Goal: Information Seeking & Learning: Check status

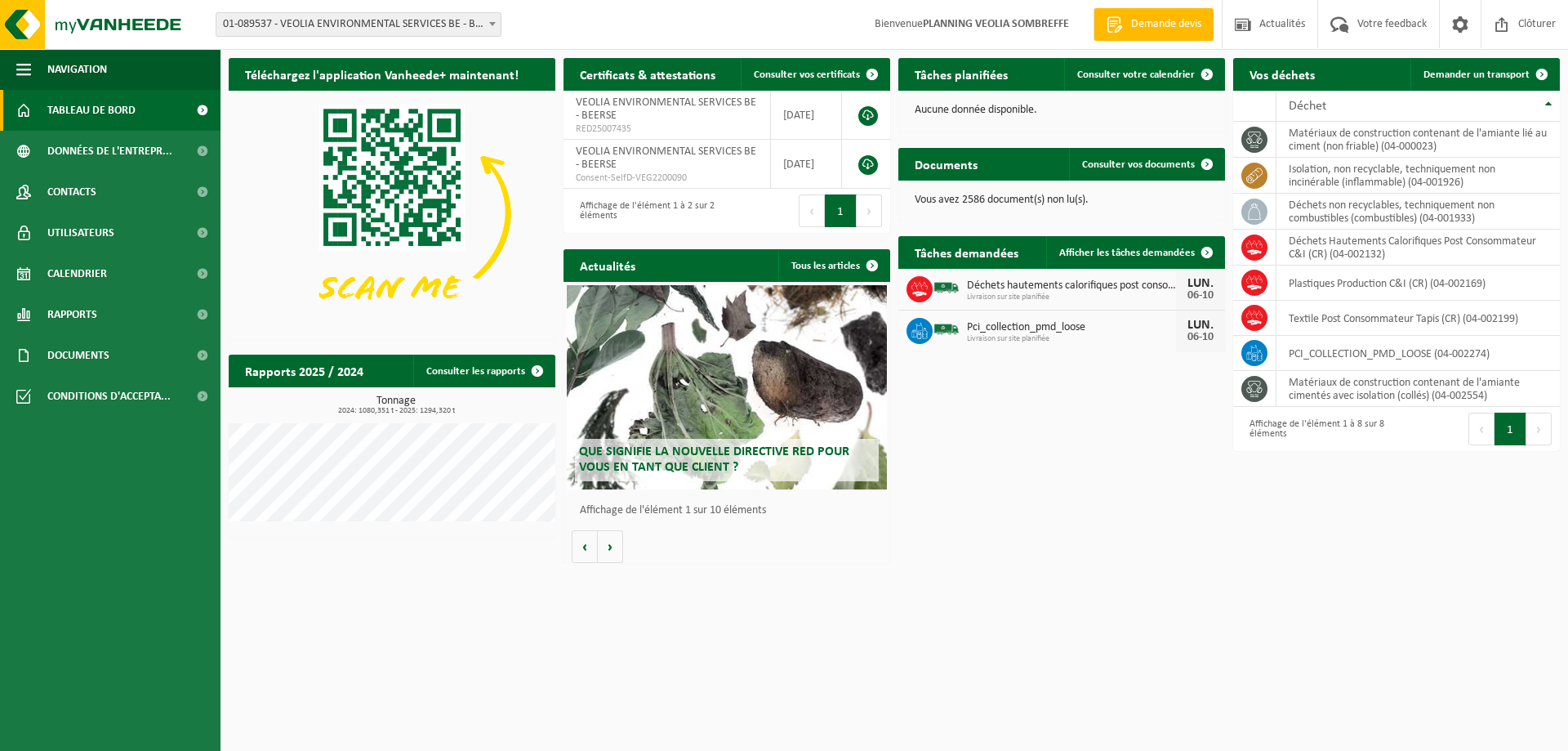
click at [427, 17] on span "01-089537 - VEOLIA ENVIRONMENTAL SERVICES BE - BEERSE" at bounding box center [358, 24] width 284 height 23
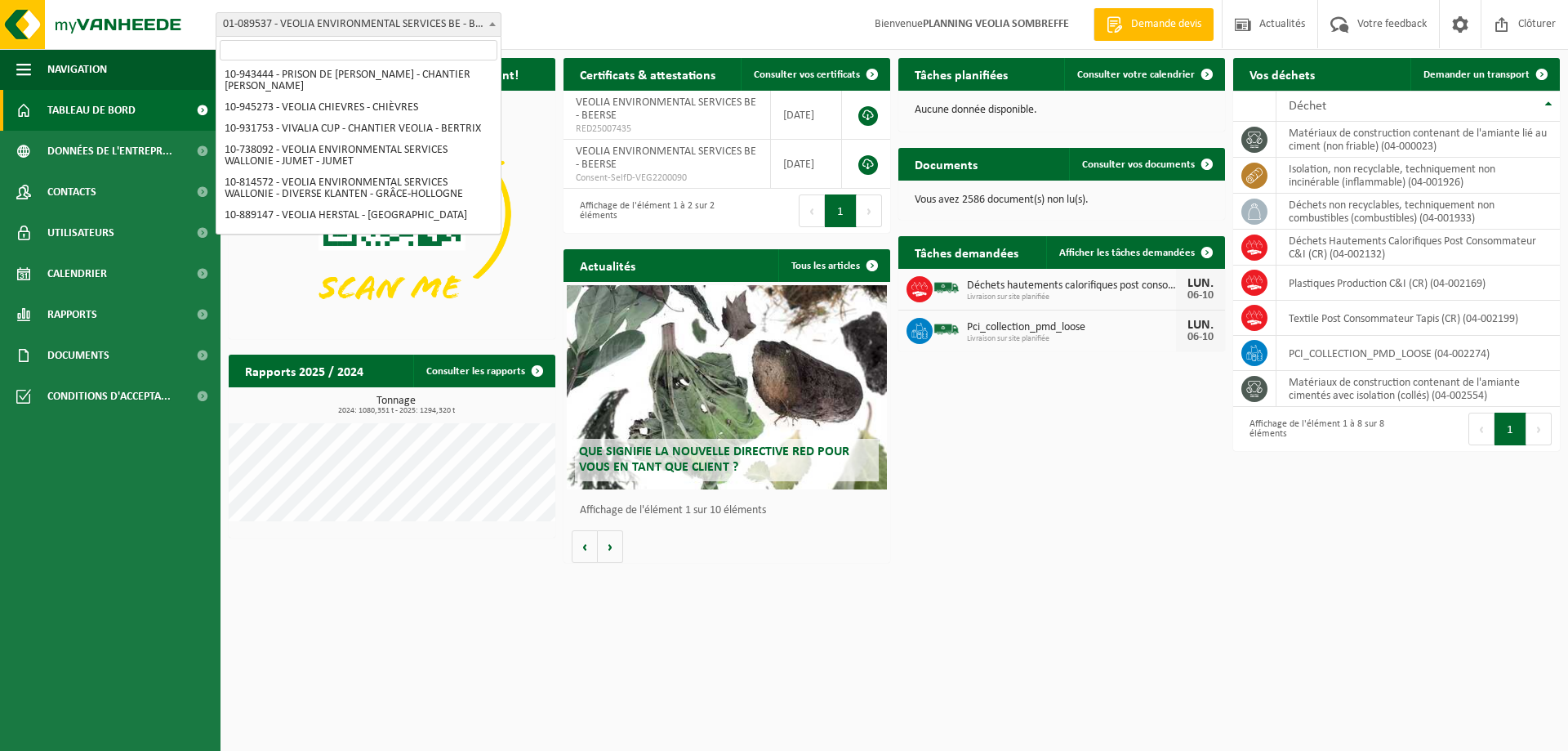
scroll to position [1203, 0]
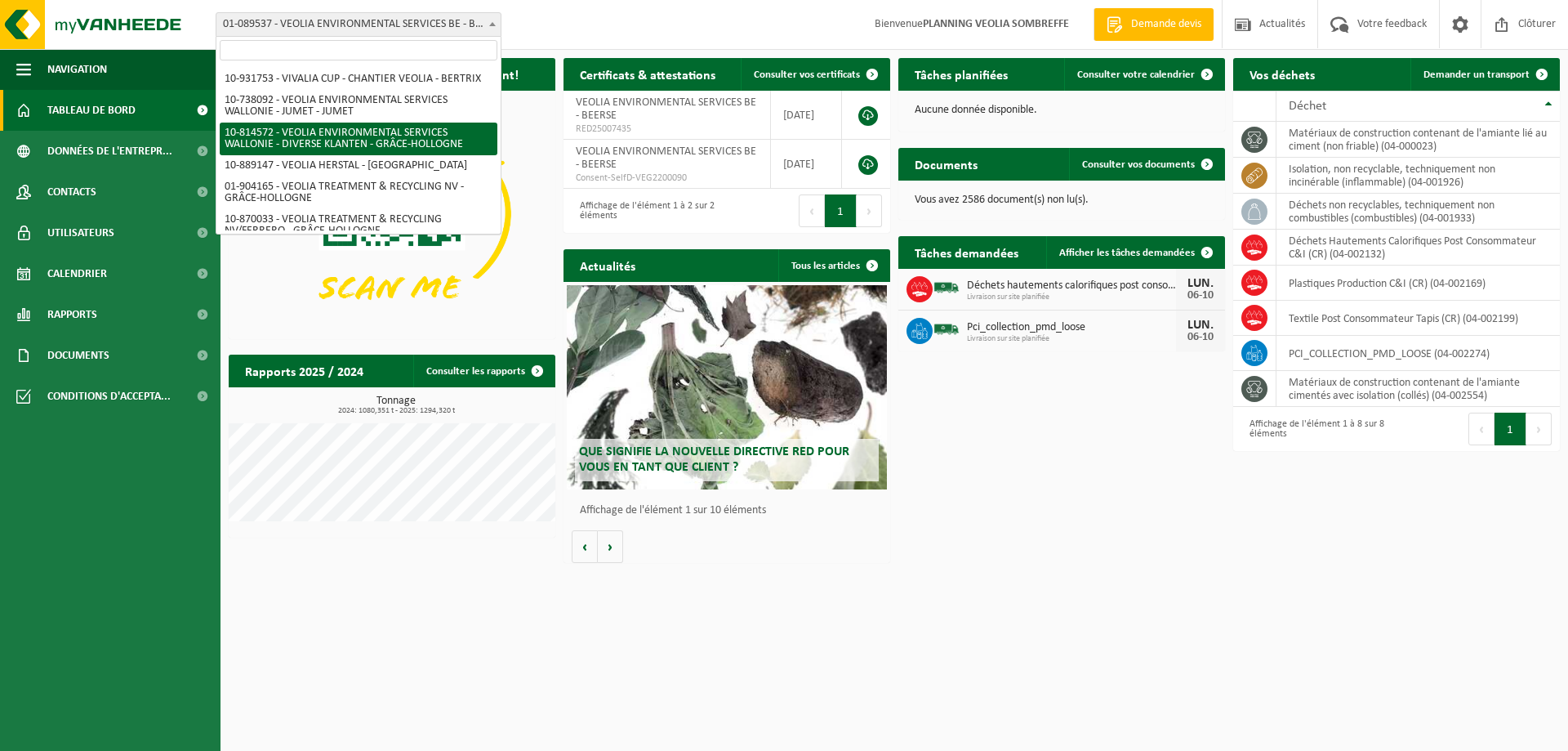
select select "37628"
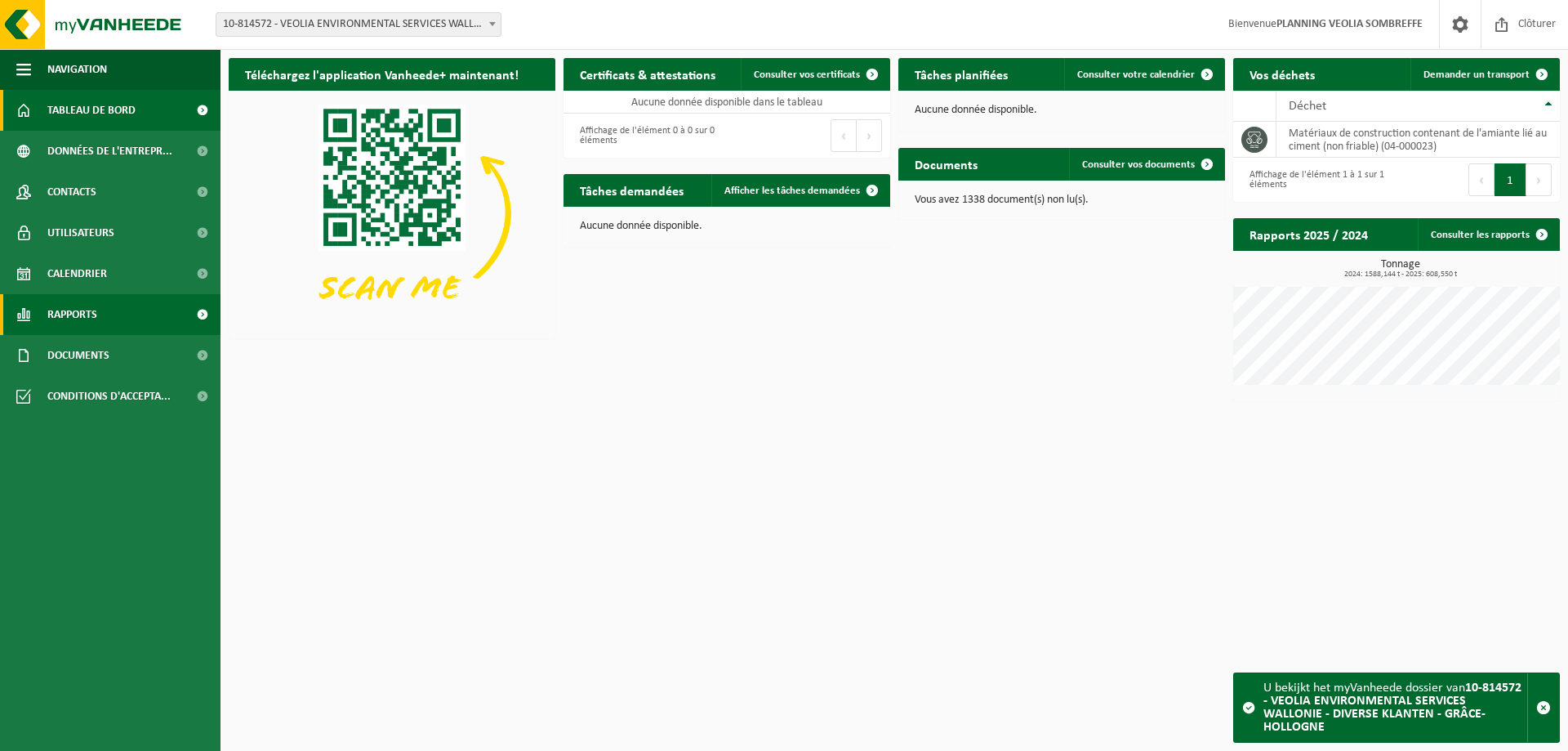
click at [121, 310] on link "Rapports" at bounding box center [110, 314] width 221 height 41
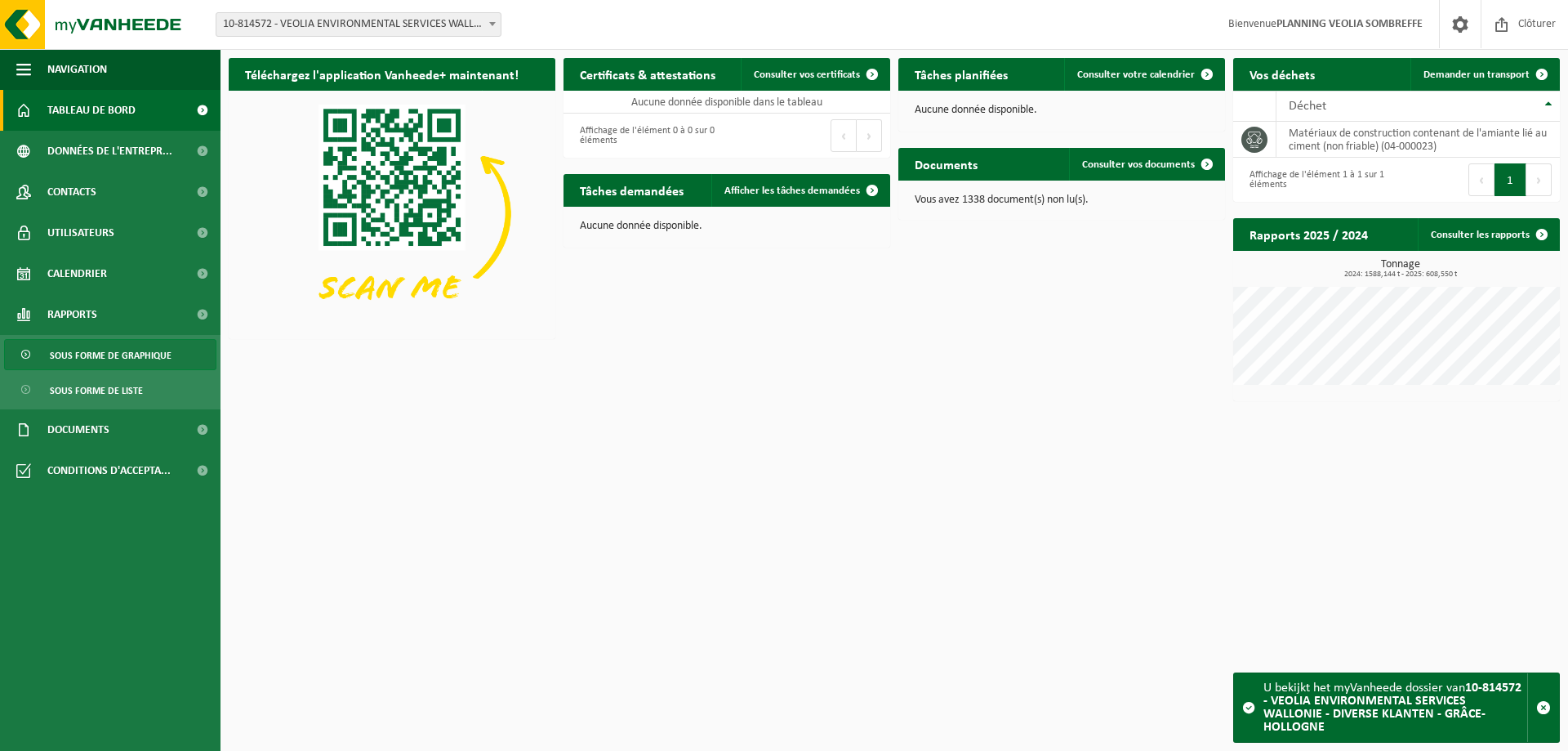
click at [168, 352] on span "Sous forme de graphique" at bounding box center [111, 355] width 122 height 31
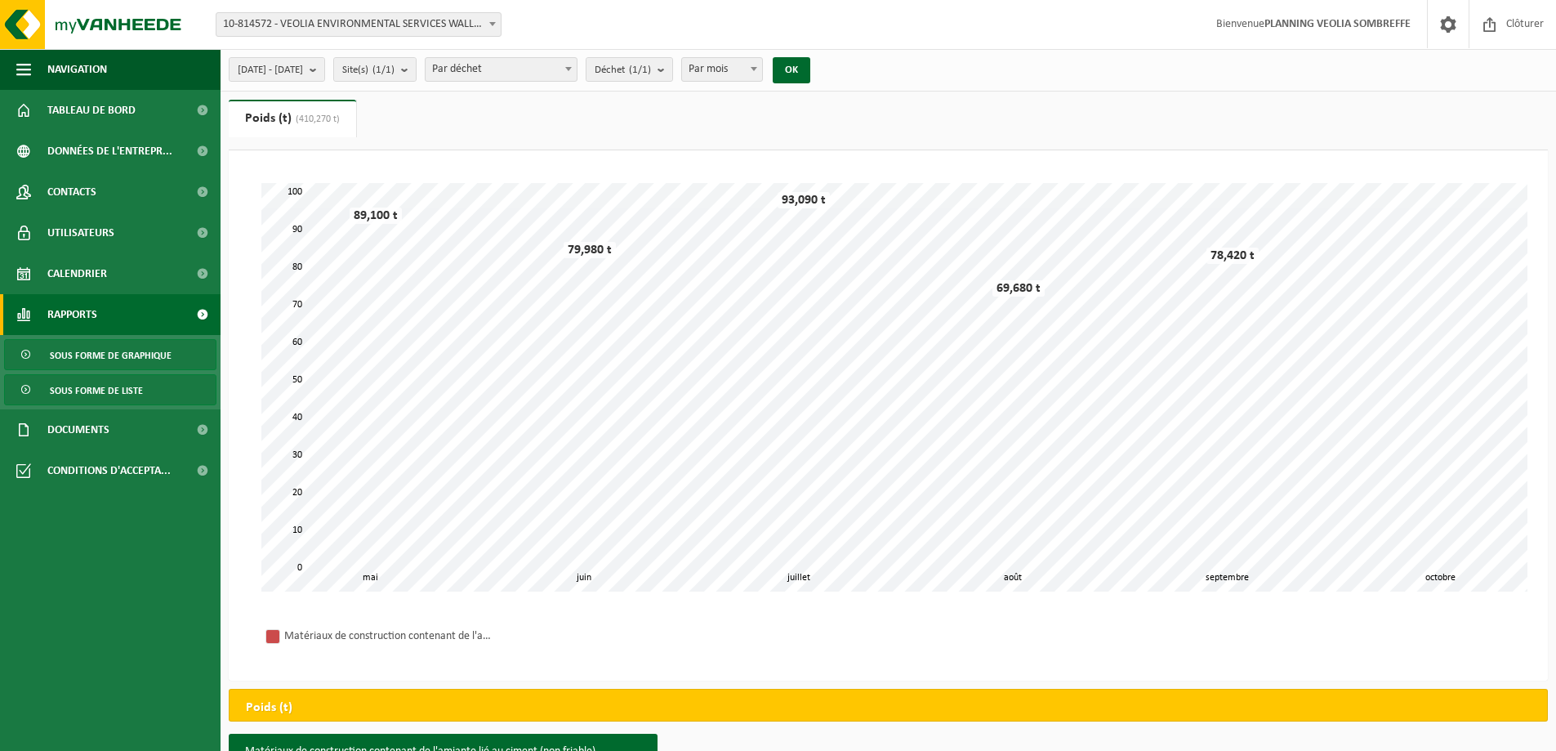
click at [144, 382] on link "Sous forme de liste" at bounding box center [110, 389] width 212 height 31
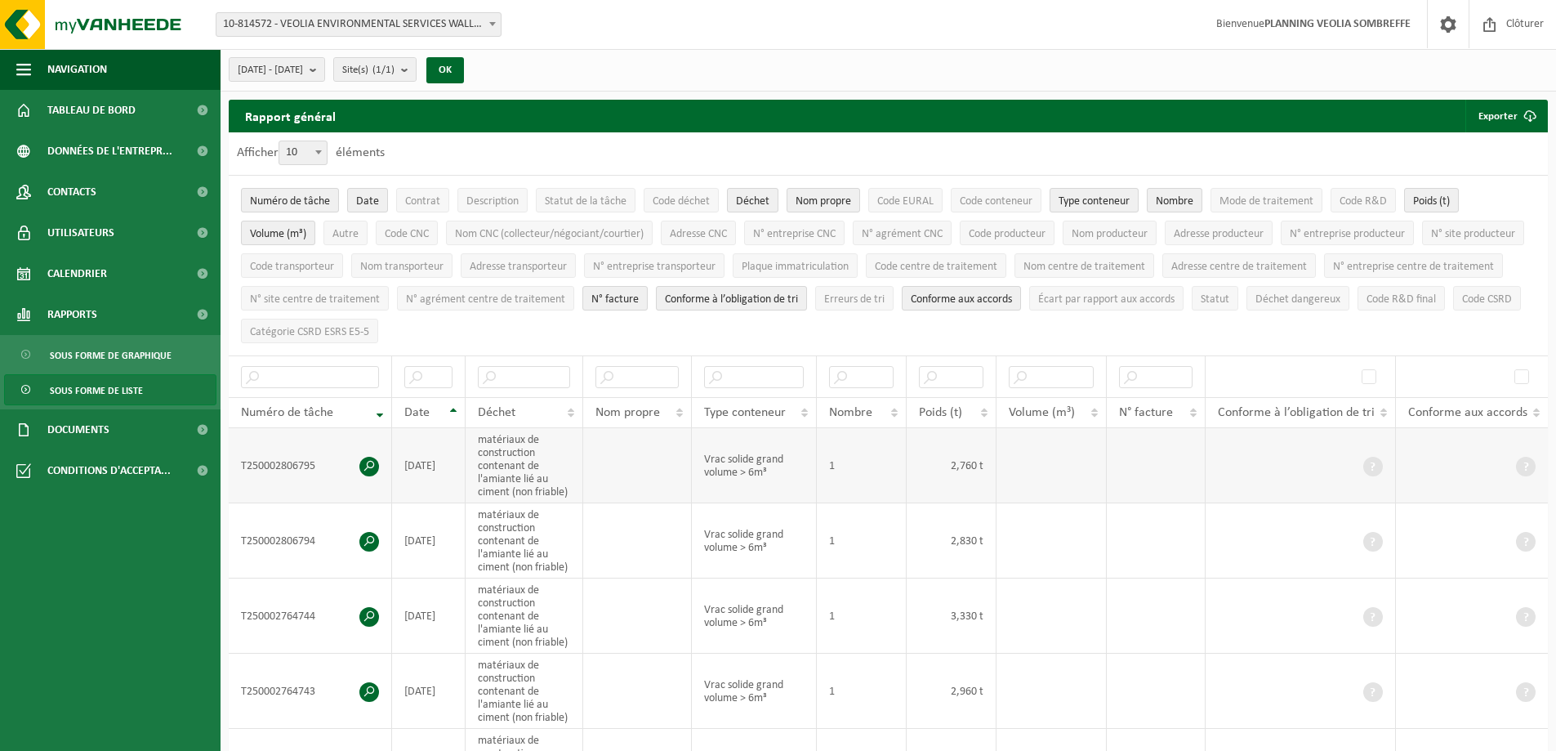
click at [368, 462] on span at bounding box center [369, 467] width 20 height 20
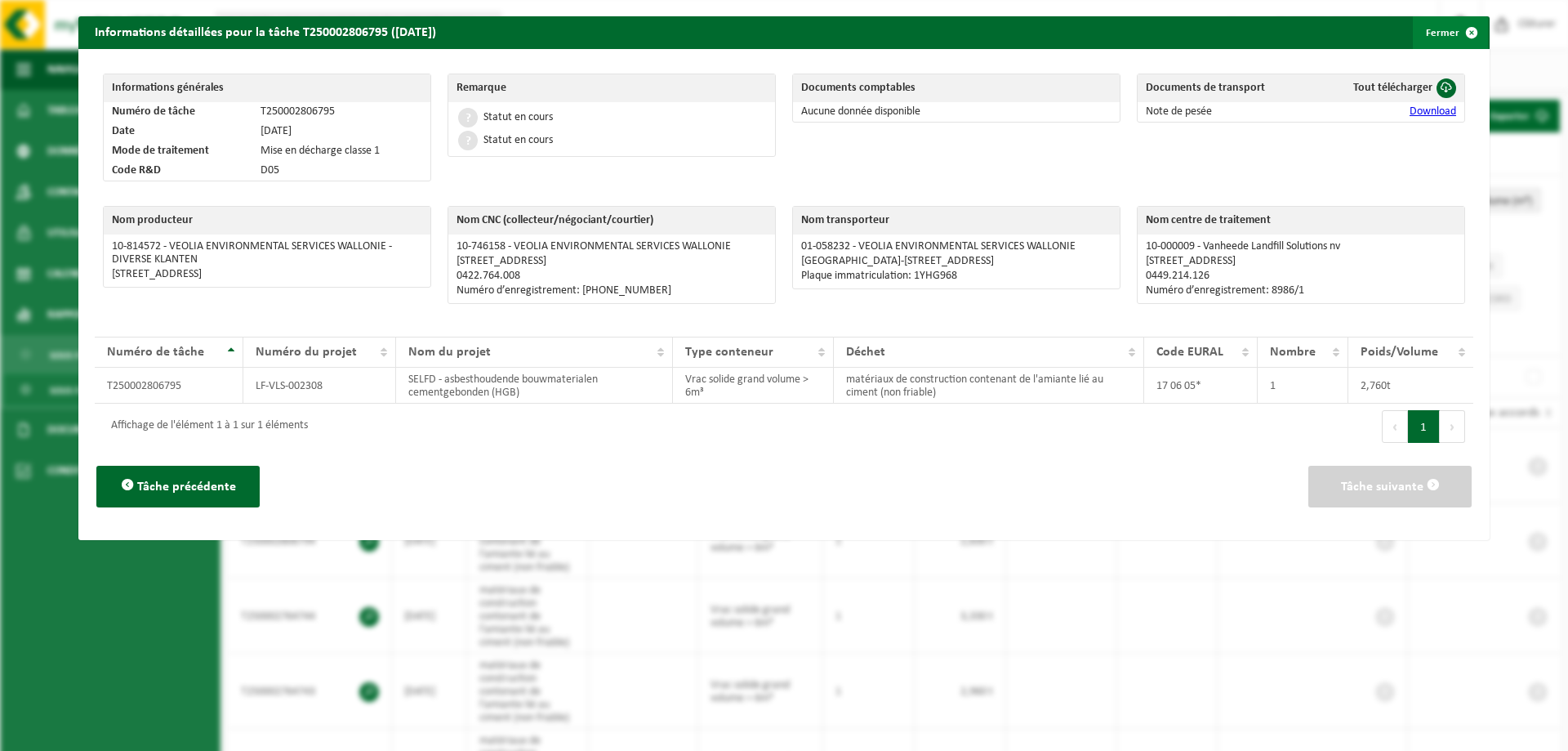
click at [1443, 27] on button "Fermer" at bounding box center [1450, 32] width 75 height 33
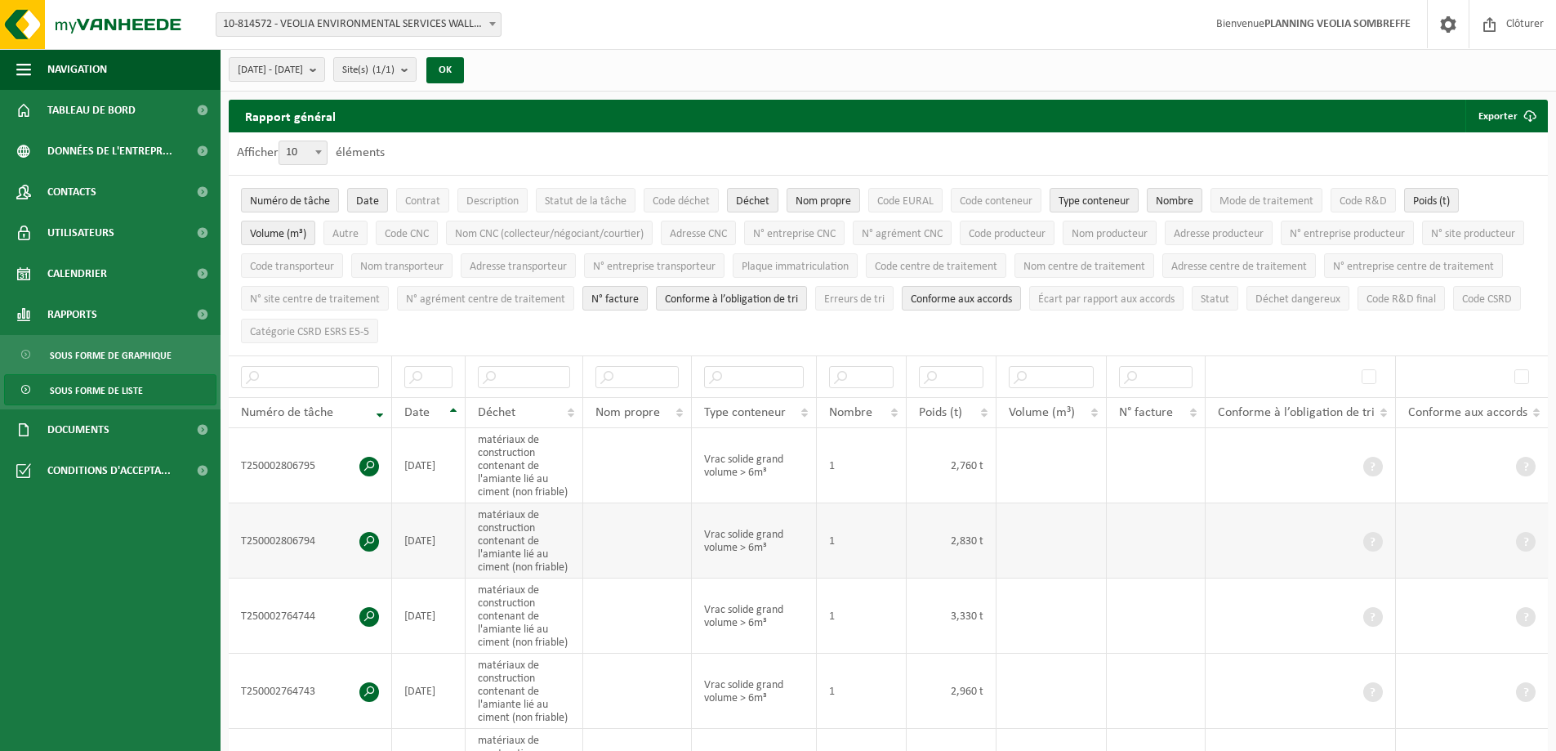
click at [373, 539] on span at bounding box center [369, 542] width 20 height 20
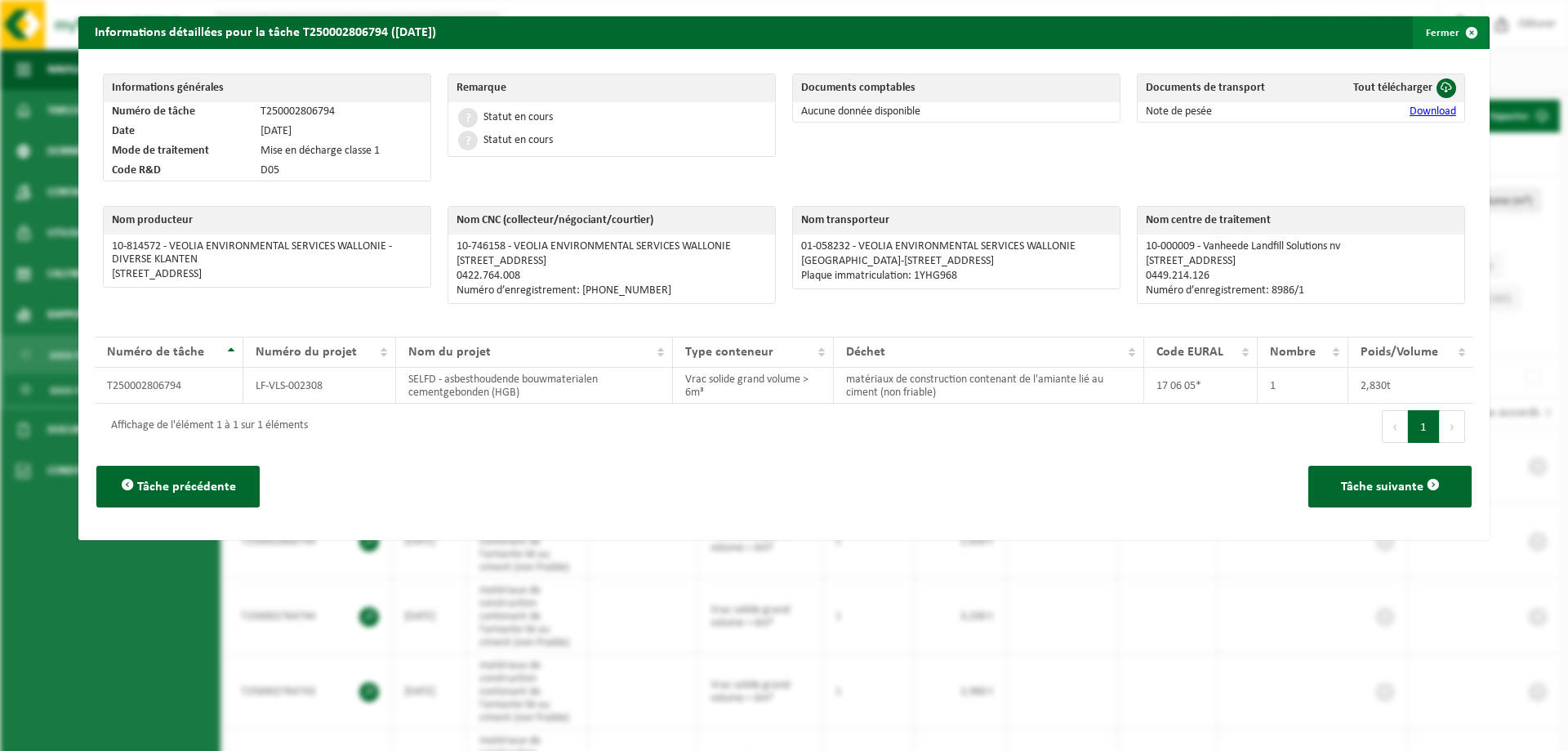
click at [1439, 46] on button "Fermer" at bounding box center [1450, 32] width 75 height 33
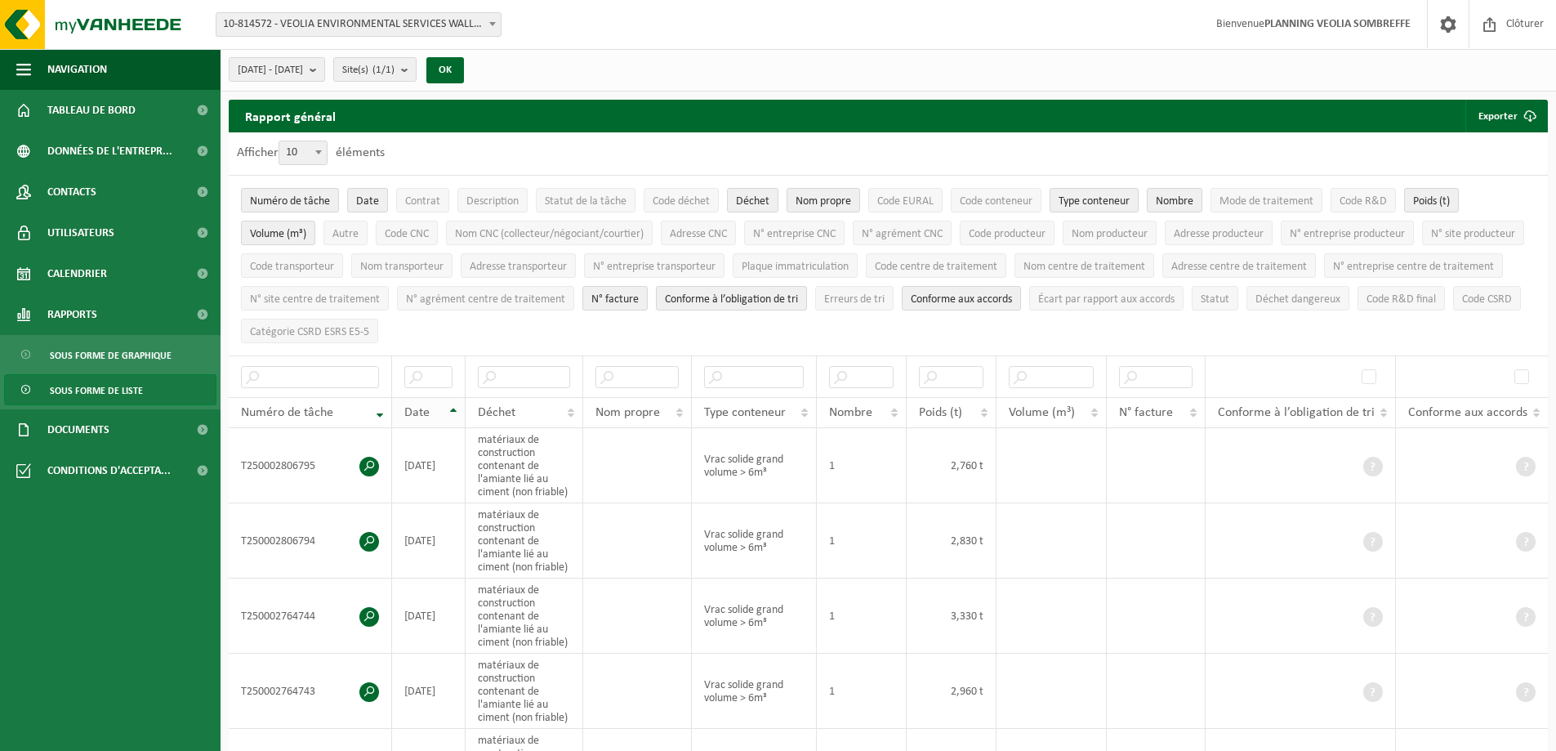
click at [444, 409] on div "Date" at bounding box center [424, 412] width 40 height 13
click at [444, 406] on div "Date" at bounding box center [424, 412] width 40 height 13
click at [366, 532] on span at bounding box center [369, 542] width 20 height 20
